Goal: Information Seeking & Learning: Learn about a topic

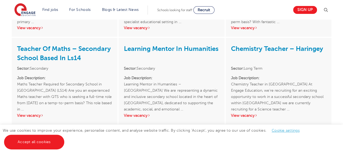
scroll to position [860, 0]
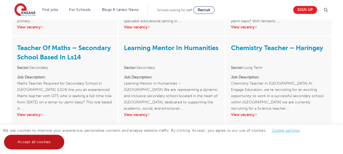
click at [29, 140] on link "Accept all cookies" at bounding box center [34, 141] width 60 height 15
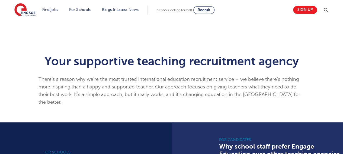
scroll to position [272, 0]
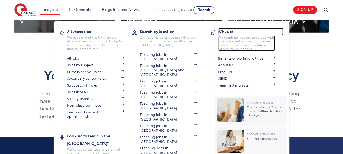
click at [229, 31] on h3 "Why us?" at bounding box center [250, 32] width 65 height 8
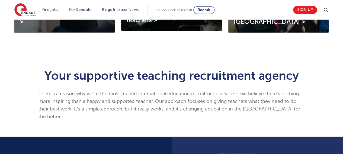
scroll to position [136, 0]
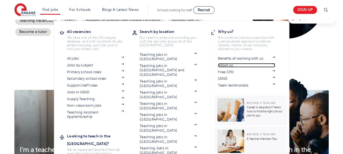
click at [226, 65] on link "About us" at bounding box center [246, 65] width 57 height 4
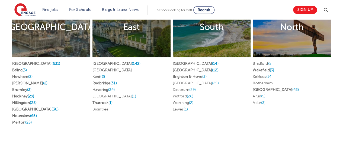
scroll to position [1086, 0]
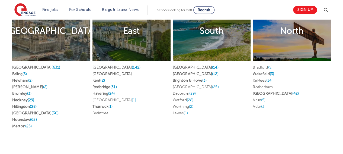
click at [54, 39] on div "London" at bounding box center [51, 31] width 78 height 60
click at [19, 67] on link "London (631)" at bounding box center [36, 67] width 48 height 4
click at [111, 65] on link "Hertfordshire (142)" at bounding box center [117, 67] width 48 height 4
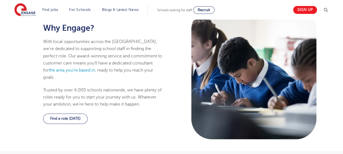
scroll to position [272, 0]
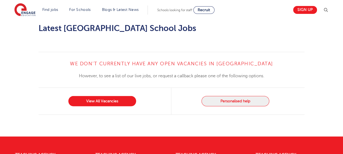
scroll to position [633, 0]
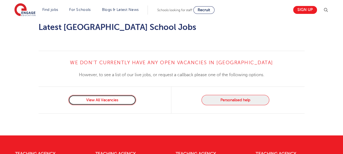
click at [99, 95] on link "View All Vacancies" at bounding box center [102, 100] width 68 height 10
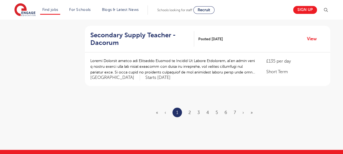
scroll to position [679, 0]
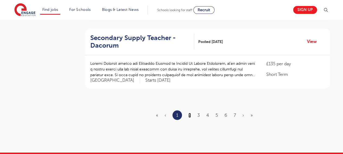
click at [190, 113] on link "2" at bounding box center [190, 115] width 2 height 5
